Goal: Find specific page/section: Find specific page/section

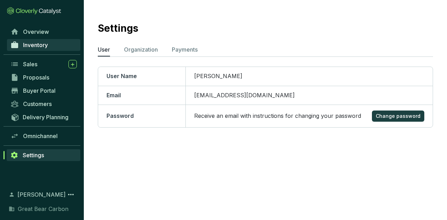
click at [31, 44] on span "Inventory" at bounding box center [35, 45] width 25 height 7
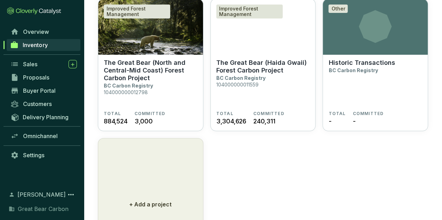
scroll to position [65, 0]
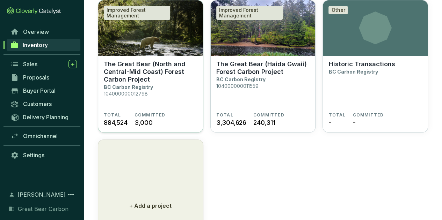
click at [174, 86] on section "The Great Bear (North and Central-Mid Coast) Forest Carbon Project BC Carbon Re…" at bounding box center [151, 86] width 94 height 52
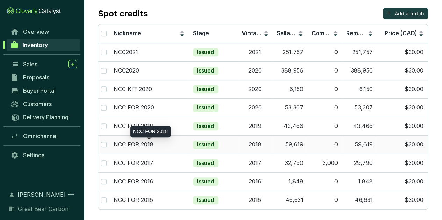
scroll to position [179, 0]
